Goal: Task Accomplishment & Management: Use online tool/utility

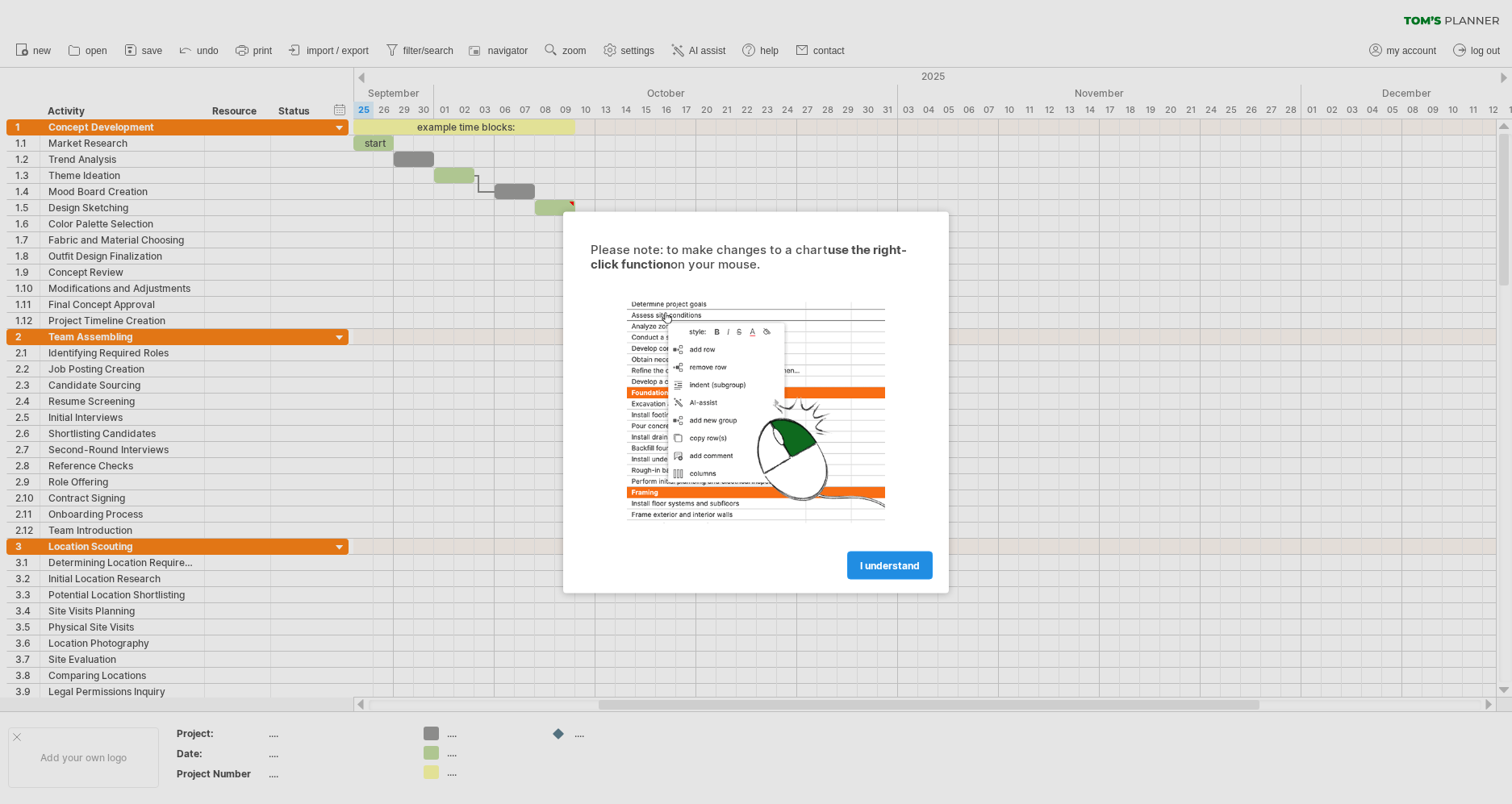
click at [875, 567] on span "I understand" at bounding box center [890, 565] width 60 height 12
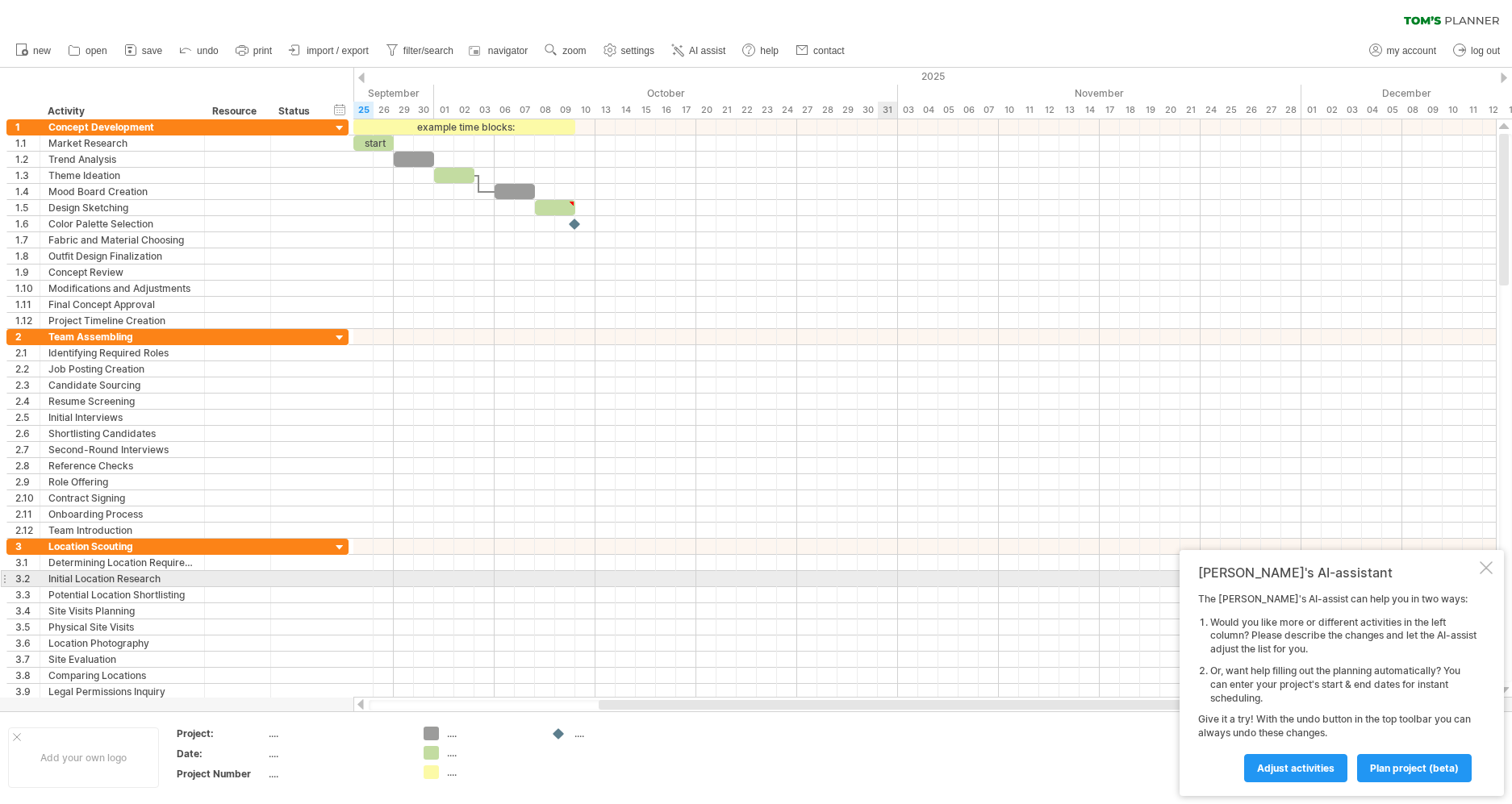
click at [1483, 571] on div at bounding box center [1487, 568] width 13 height 13
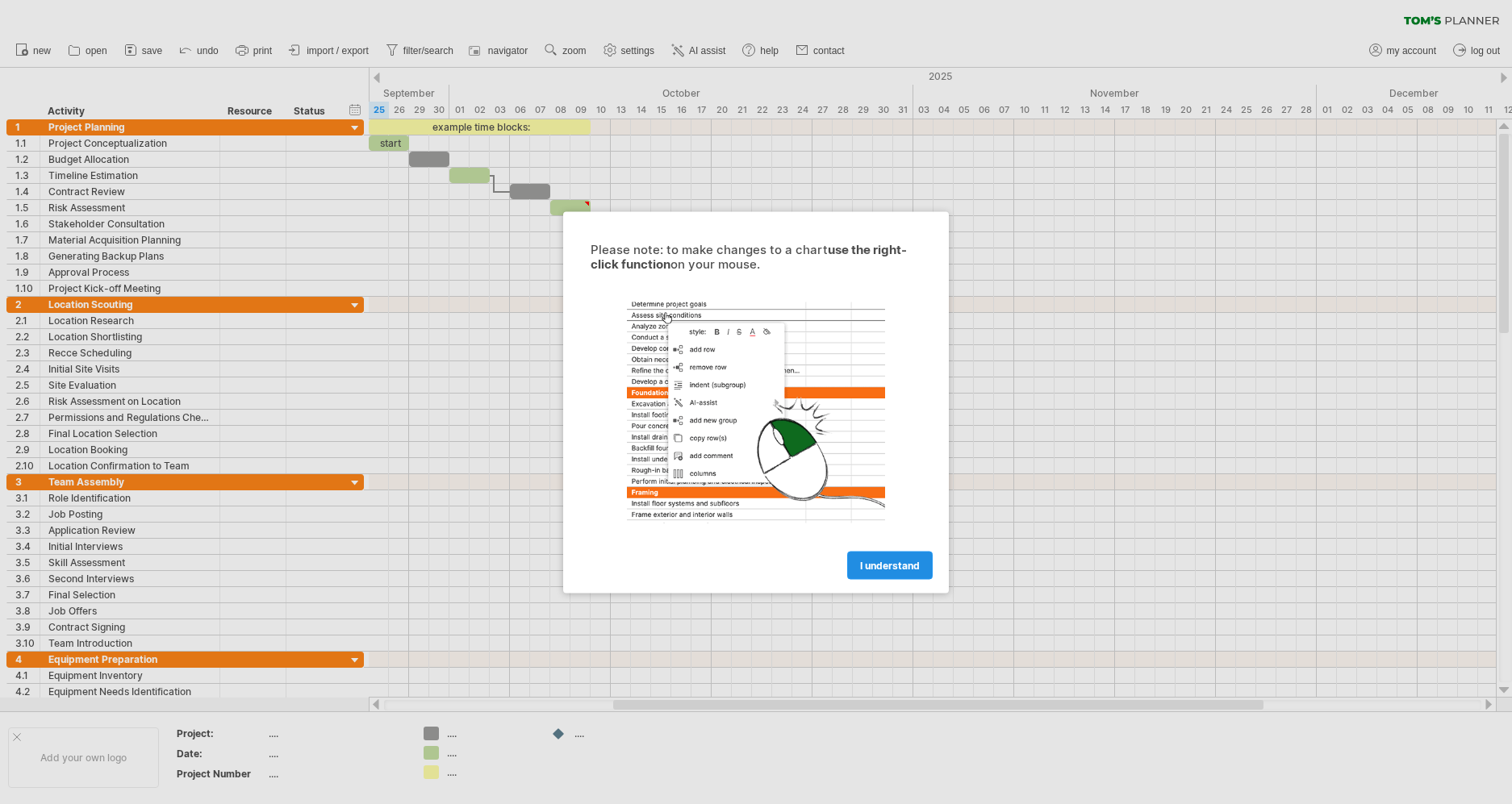
click at [898, 569] on span "I understand" at bounding box center [890, 565] width 60 height 12
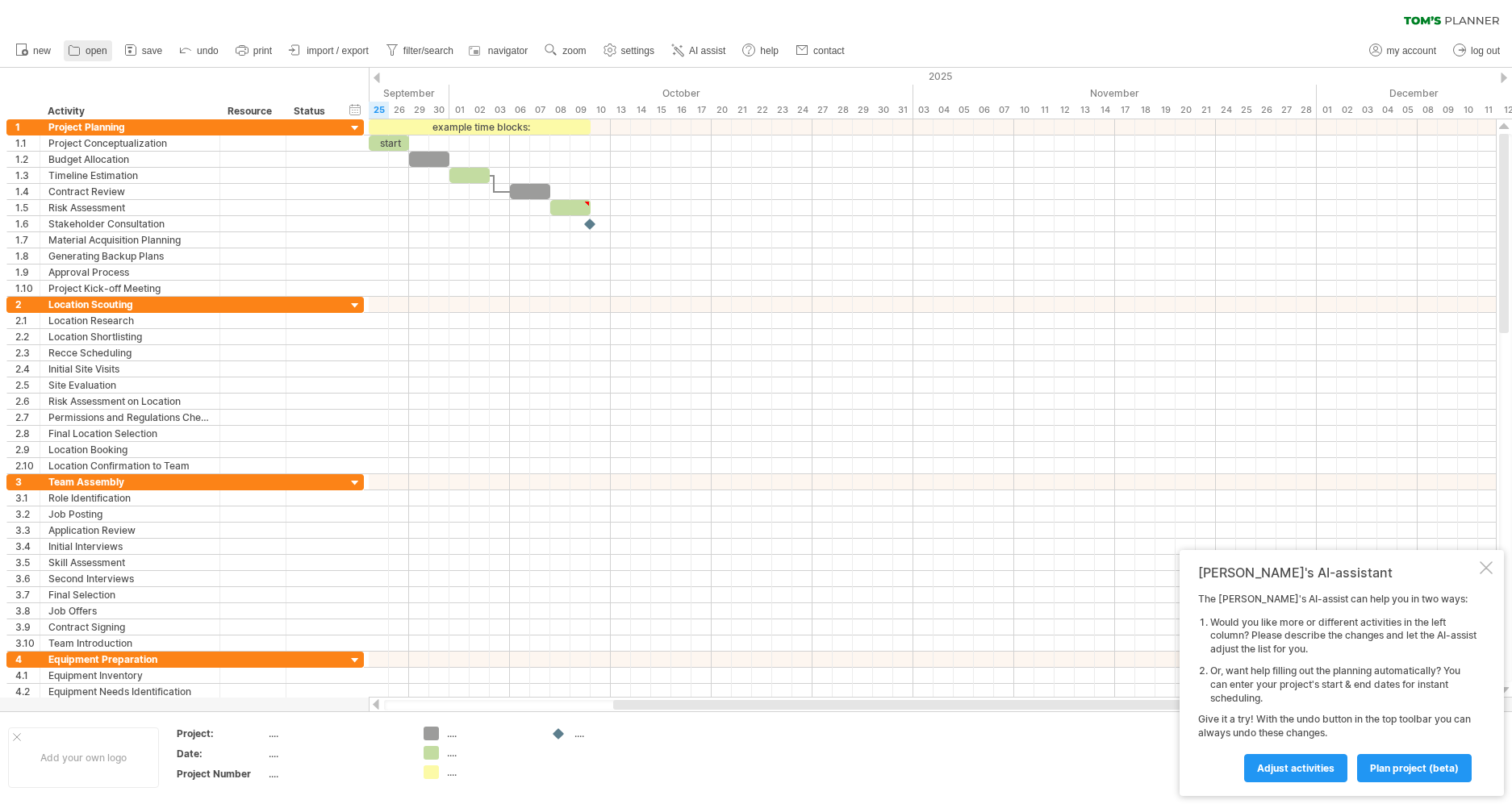
click at [97, 52] on span "open" at bounding box center [95, 50] width 22 height 11
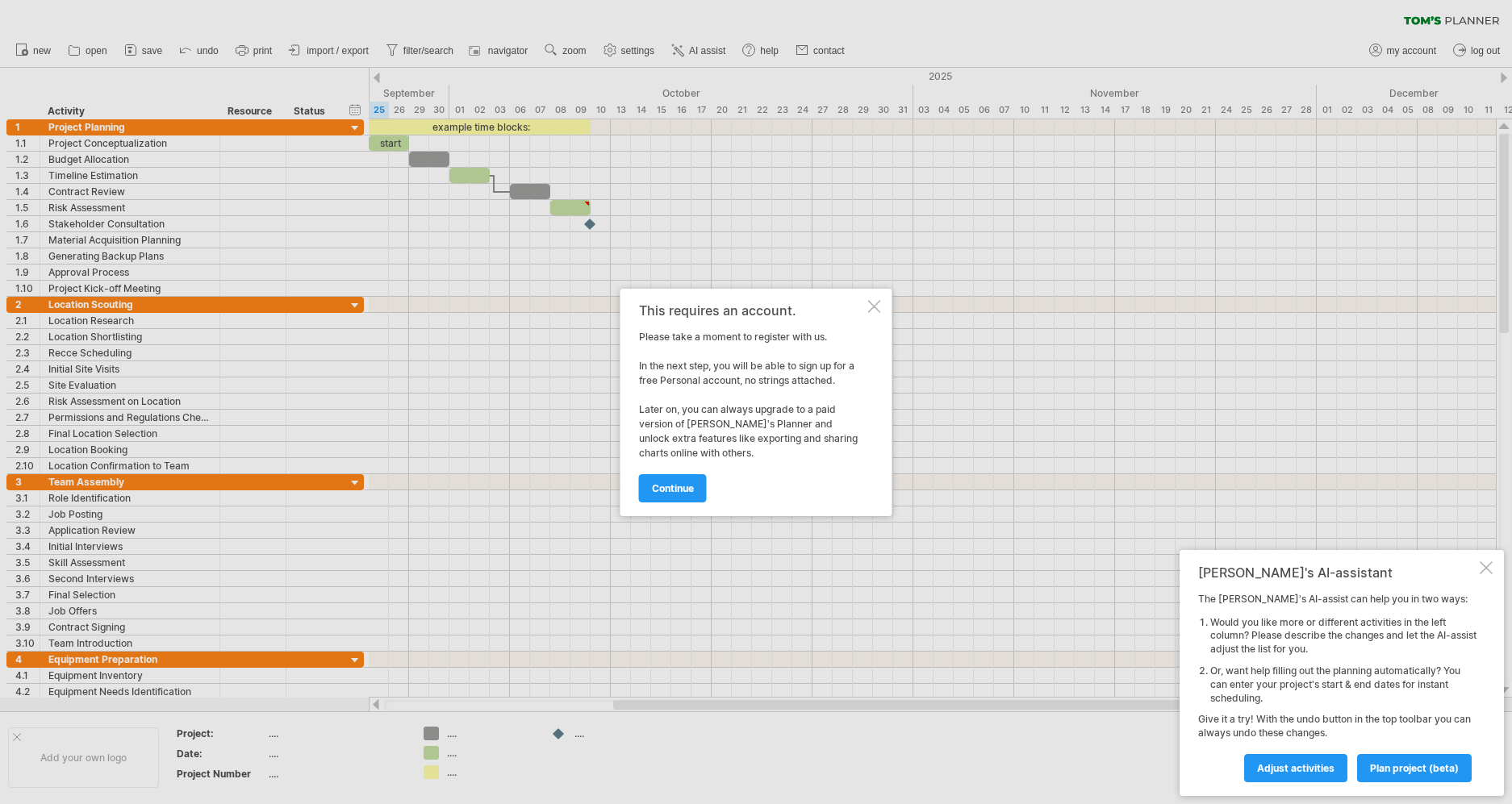
click at [872, 302] on div at bounding box center [874, 307] width 13 height 13
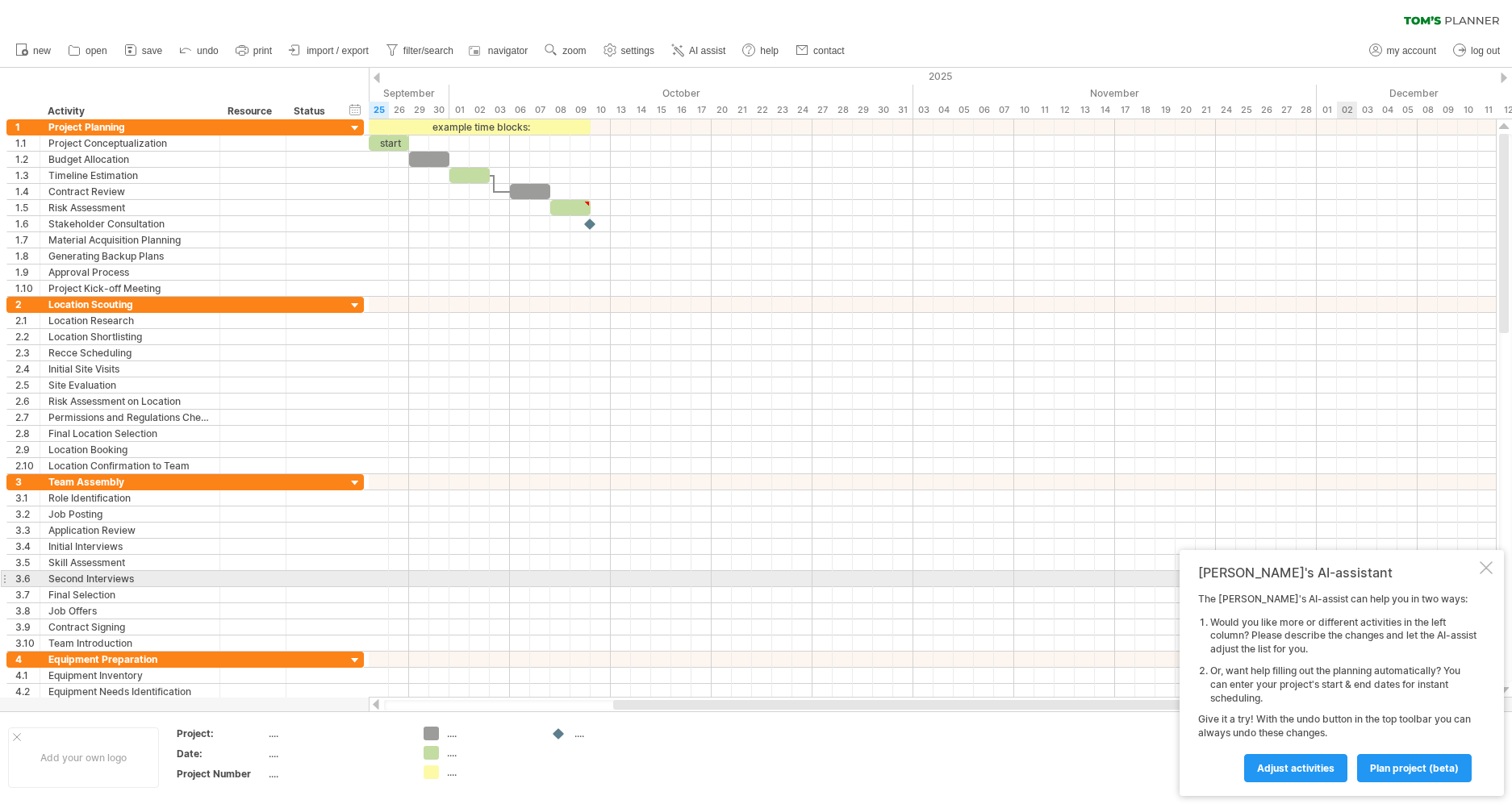
drag, startPoint x: 1489, startPoint y: 579, endPoint x: 1277, endPoint y: 518, distance: 220.6
click at [1489, 574] on div at bounding box center [1487, 568] width 13 height 13
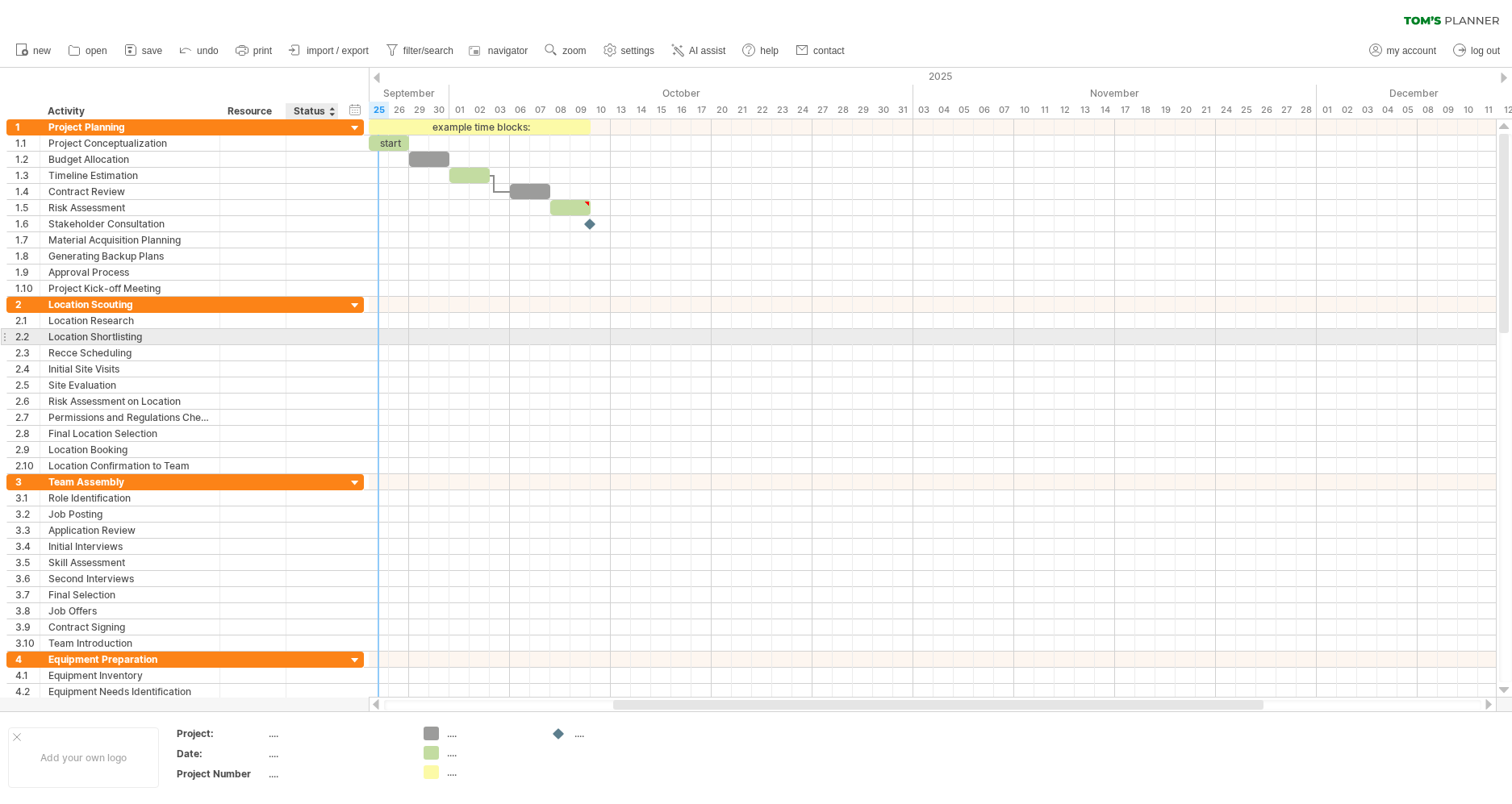
click at [296, 339] on div at bounding box center [312, 337] width 36 height 15
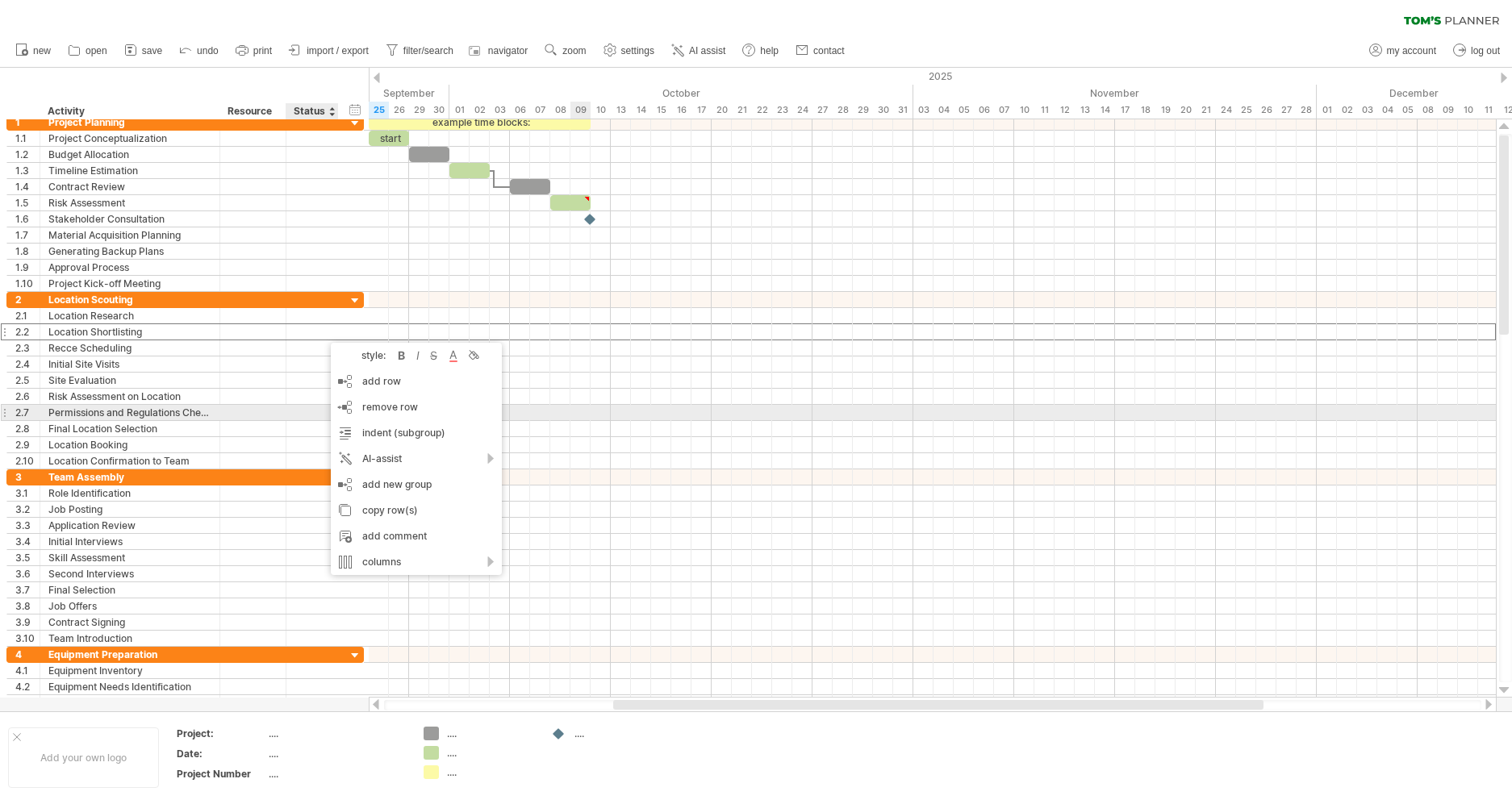
drag, startPoint x: 323, startPoint y: 335, endPoint x: 591, endPoint y: 409, distance: 278.0
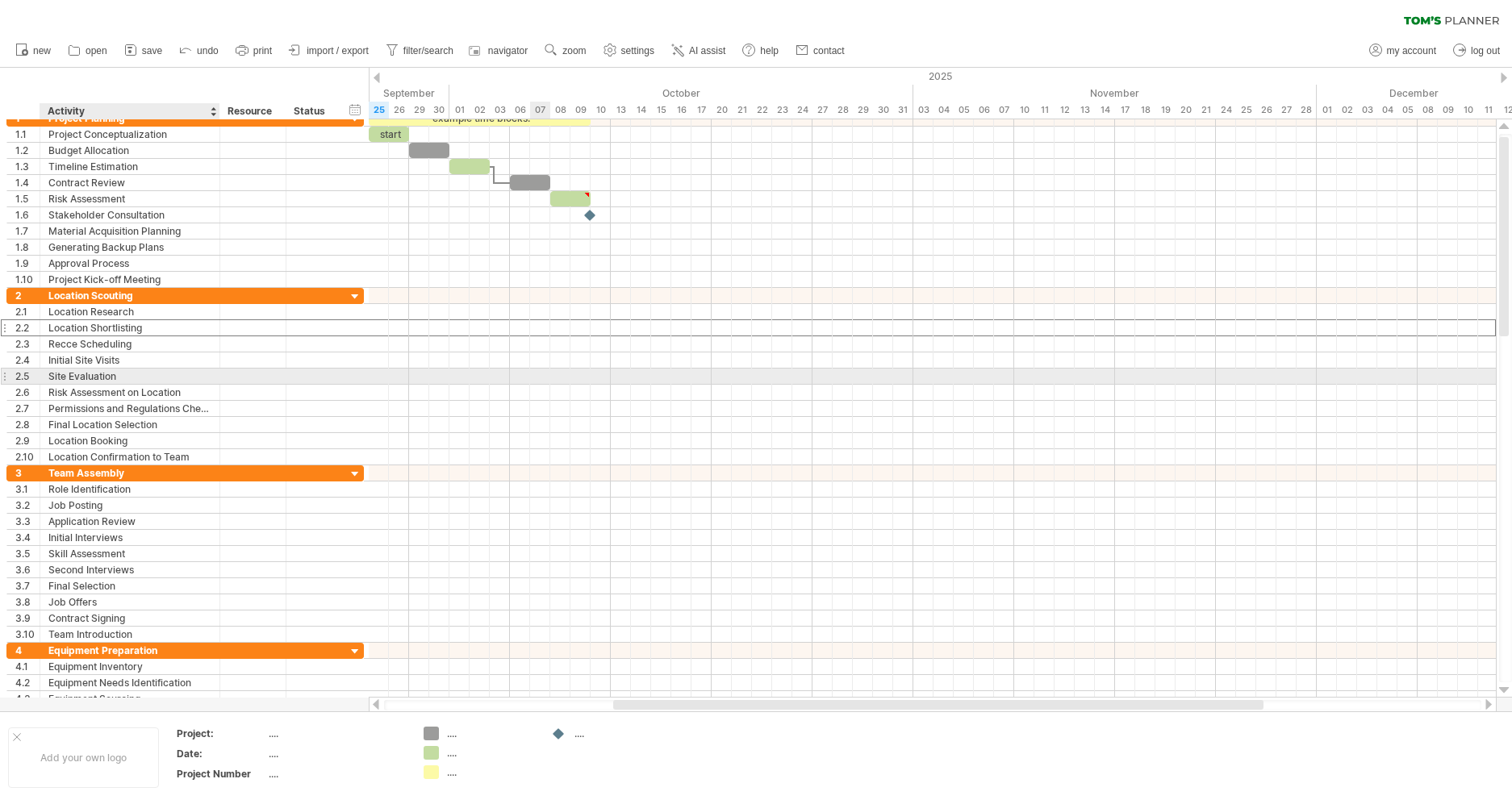
click at [222, 381] on div at bounding box center [253, 376] width 66 height 15
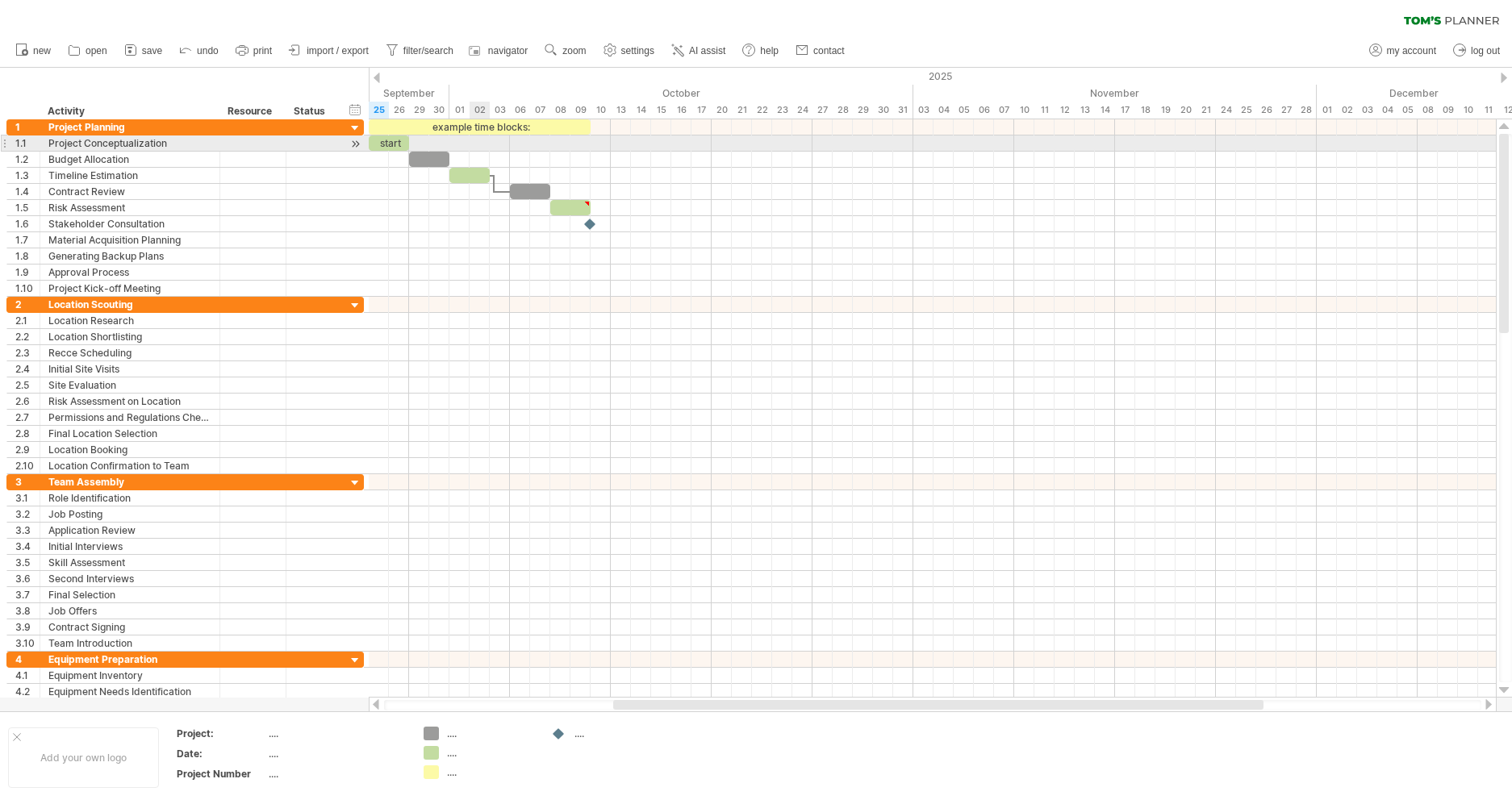
click at [486, 144] on div at bounding box center [931, 143] width 1127 height 16
